Goal: Check status: Check status

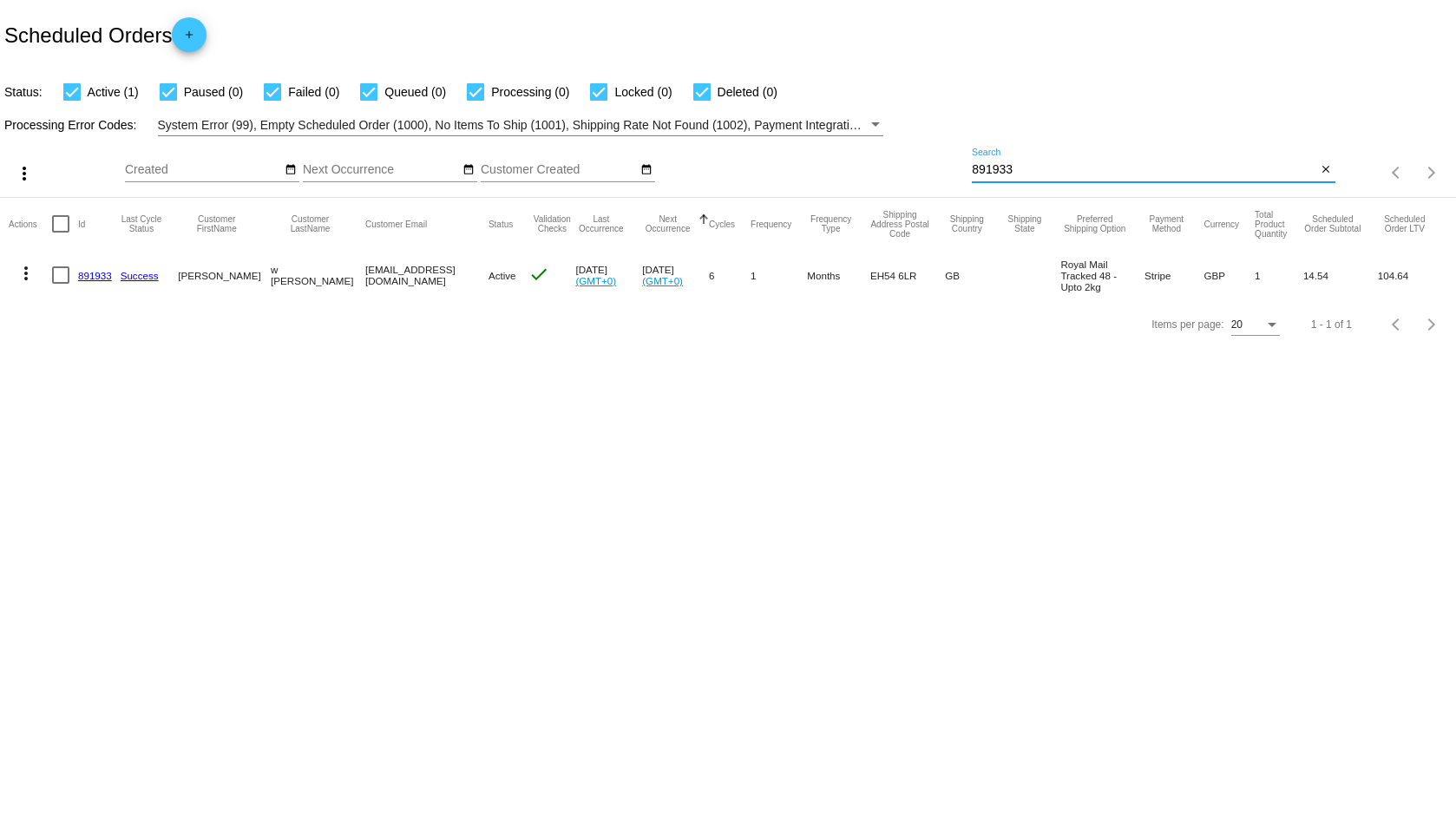
drag, startPoint x: 1047, startPoint y: 171, endPoint x: 847, endPoint y: 170, distance: 200.0
click at [847, 170] on div "more_vert Sep Jan Feb Mar Apr 1" at bounding box center [728, 166] width 1456 height 62
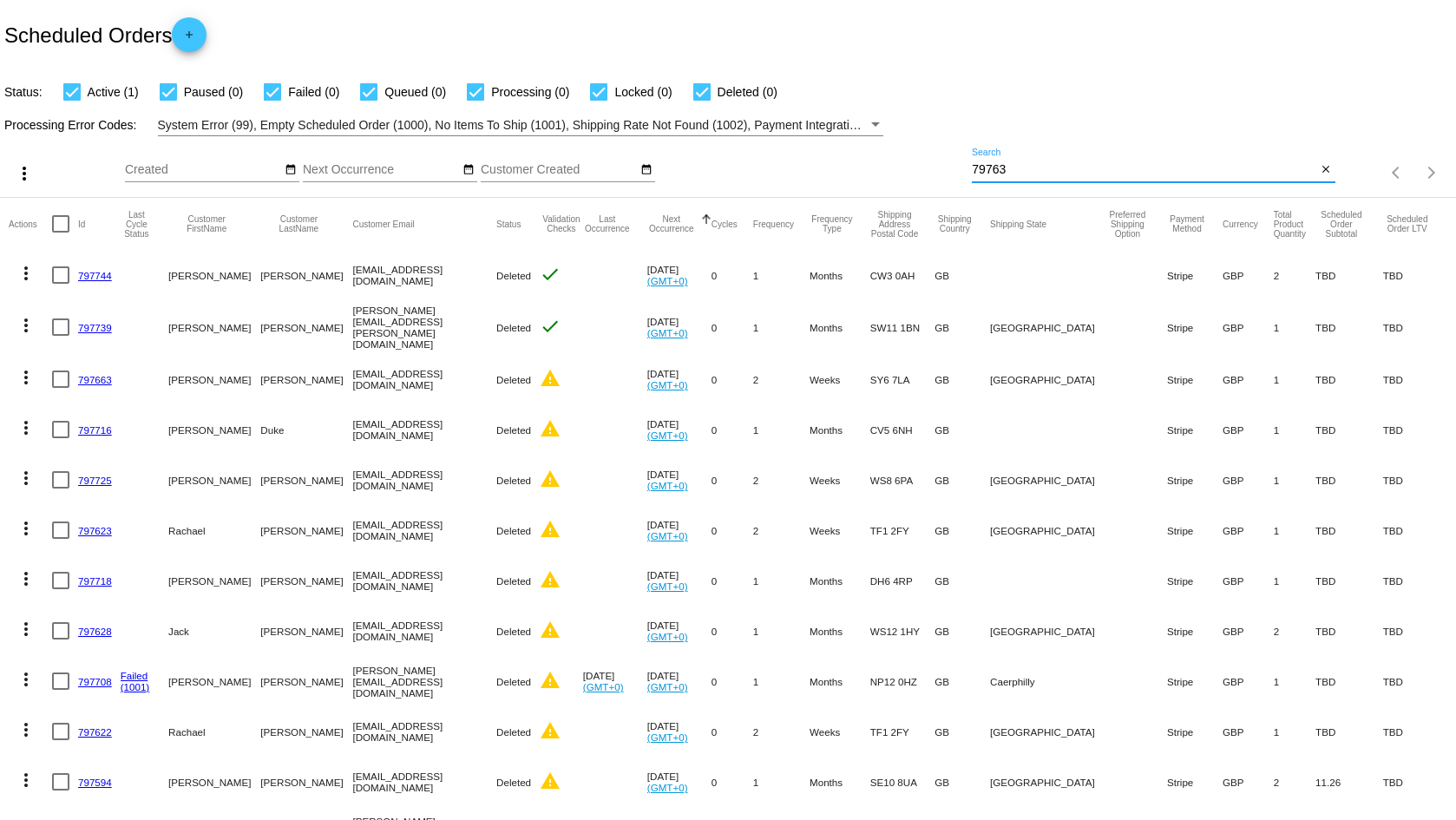
type input "797639"
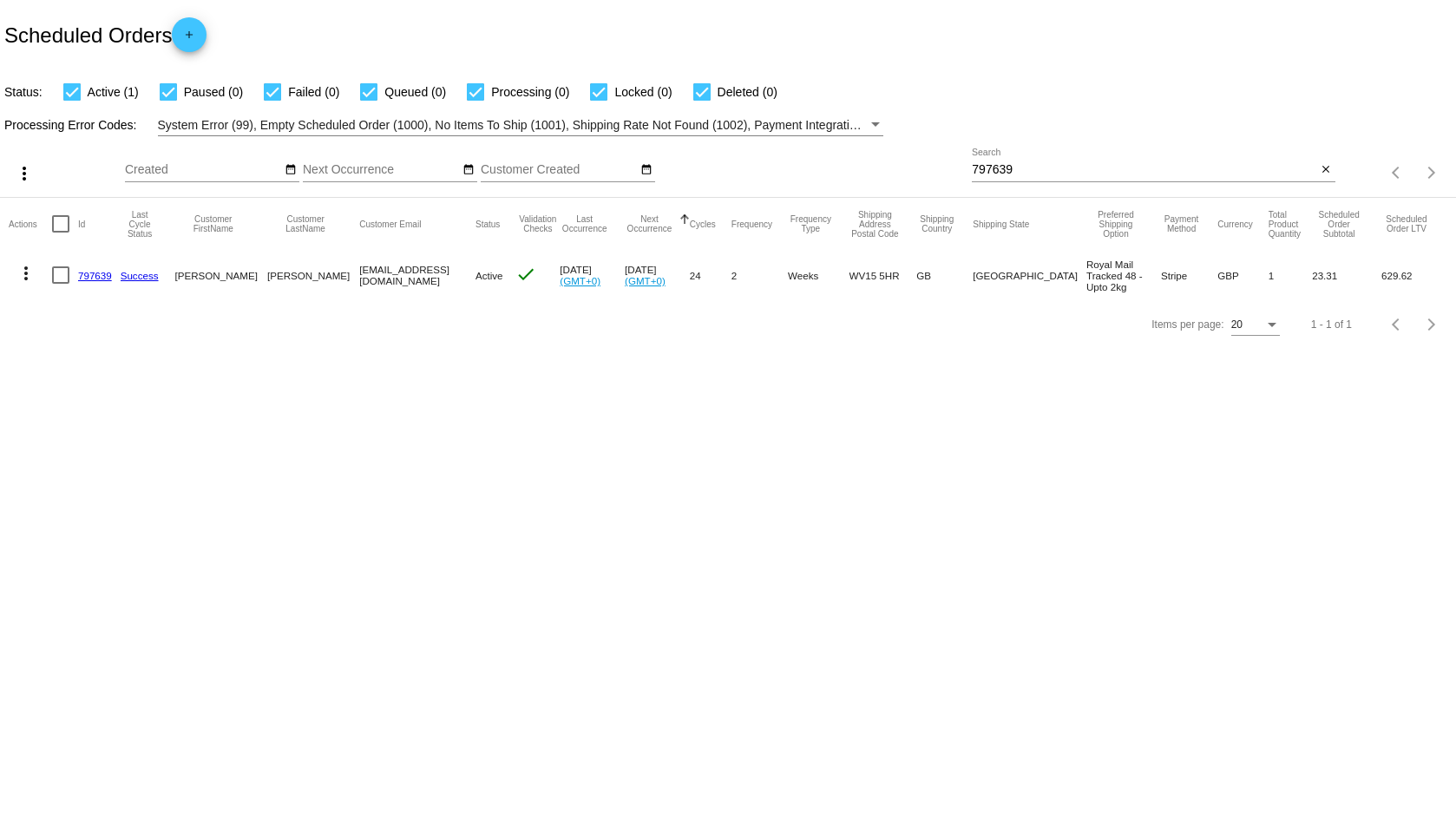
click at [100, 275] on link "797639" at bounding box center [95, 276] width 34 height 12
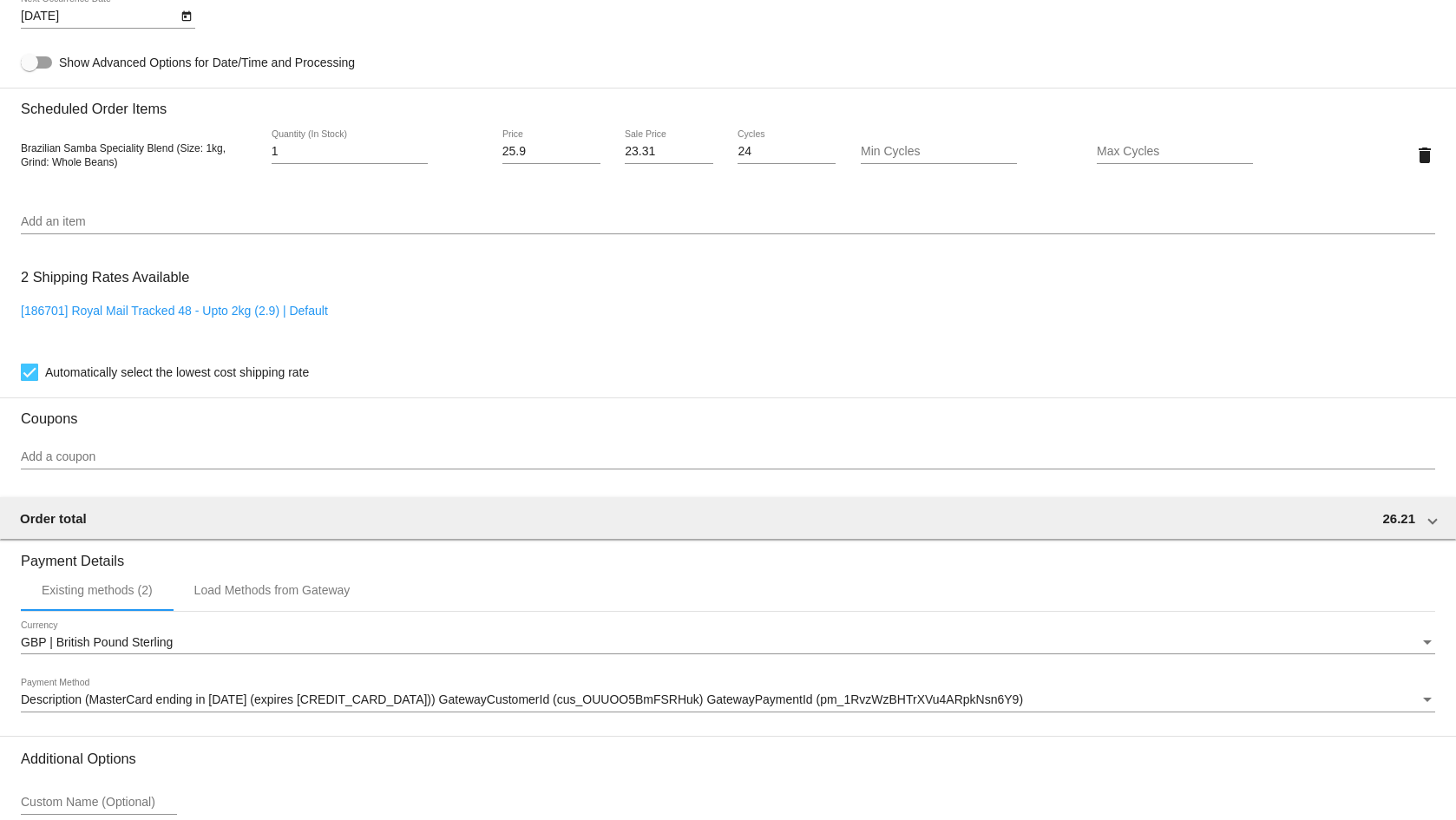
scroll to position [1128, 0]
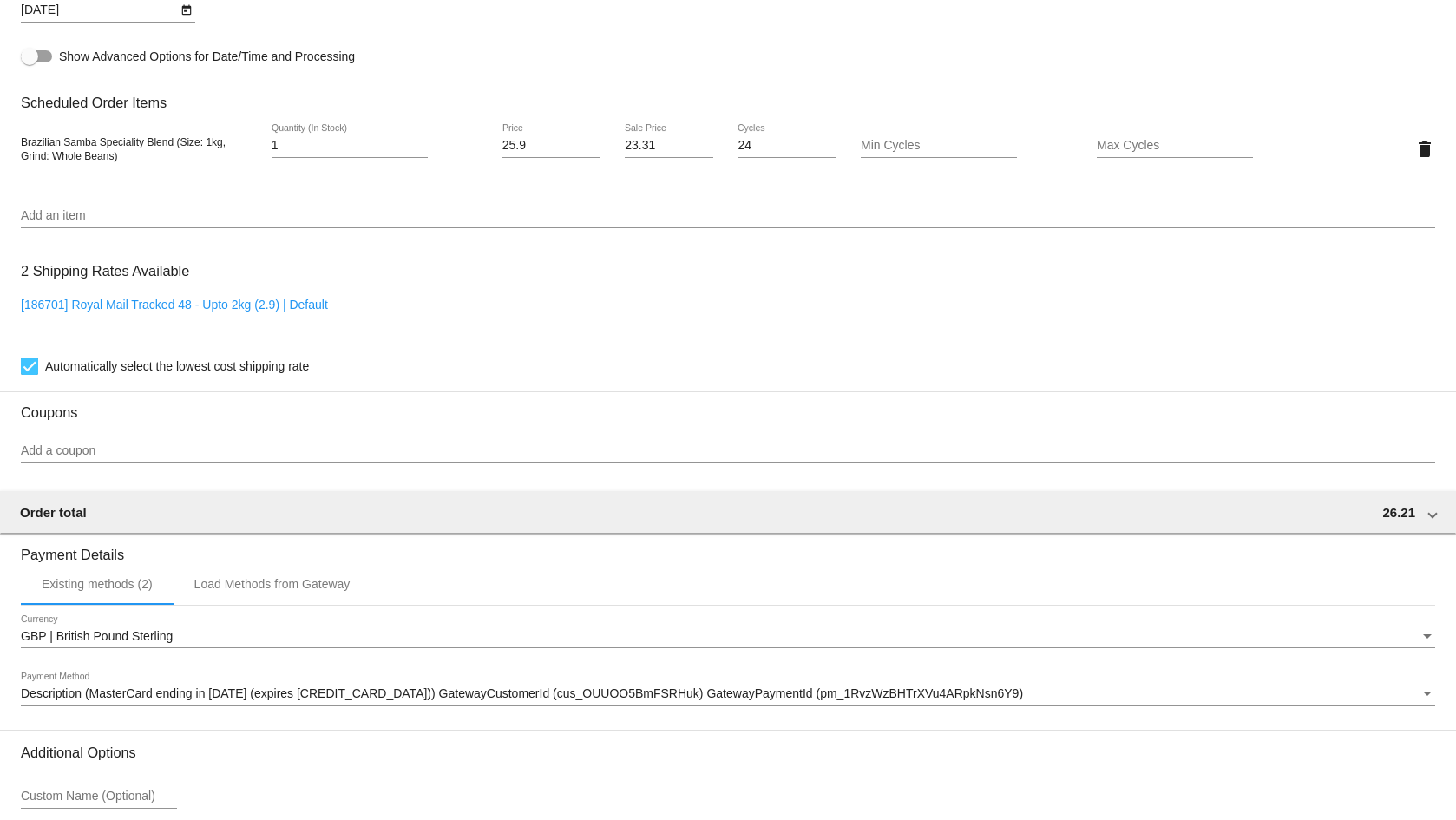
click at [47, 9] on body "arrow_back Scheduled Order #797639 Active more_vert Last Processing Cycle ID: 7…" at bounding box center [728, 410] width 1456 height 820
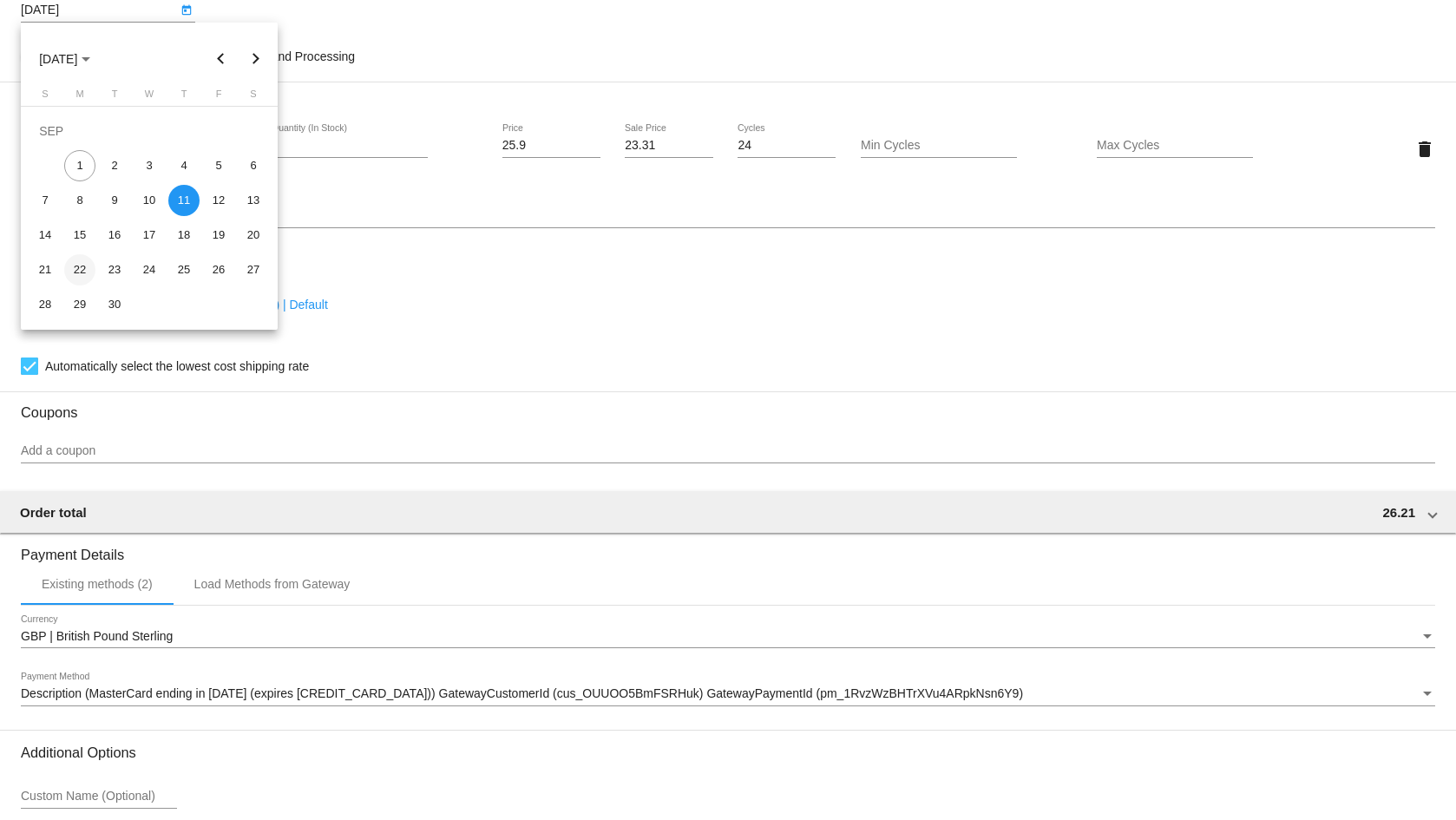
click at [81, 264] on div "22" at bounding box center [80, 270] width 31 height 31
type input "9/22/2025"
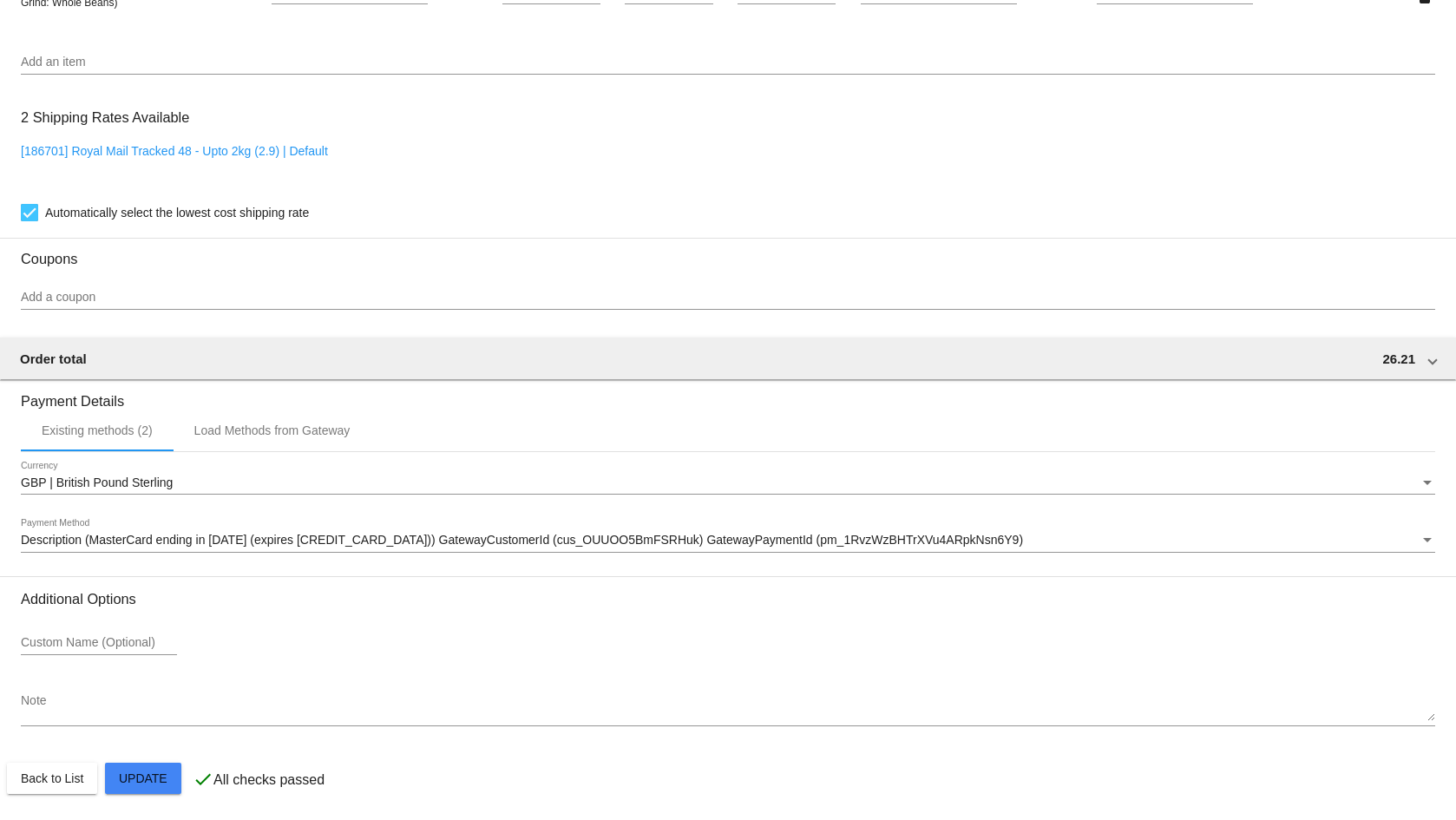
scroll to position [1284, 0]
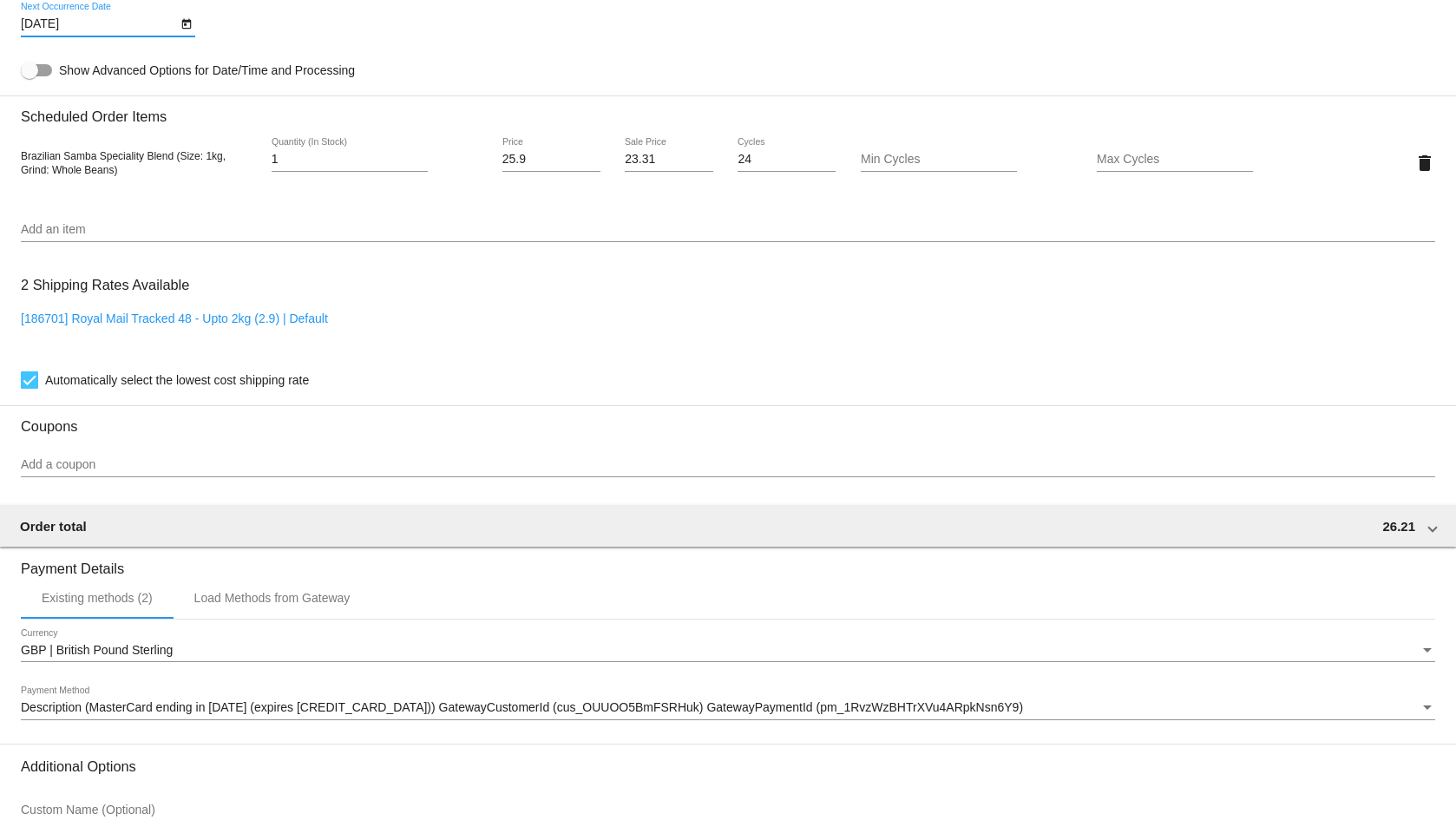
scroll to position [1110, 0]
